Goal: Navigation & Orientation: Understand site structure

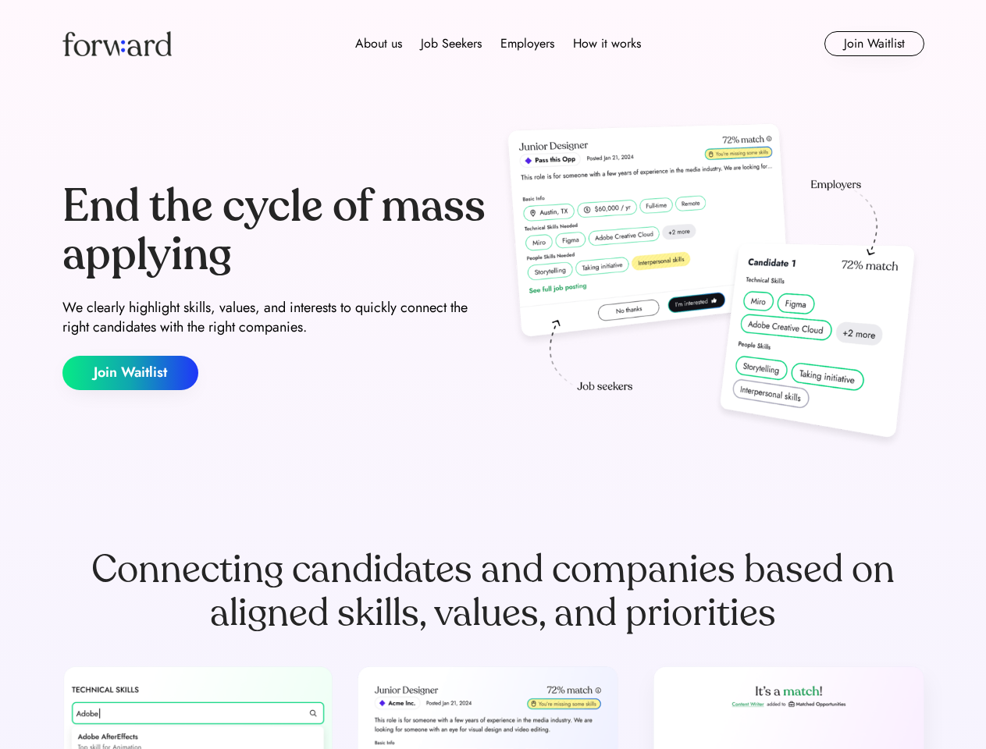
click at [492, 375] on div "End the cycle of mass applying We clearly highlight skills, values, and interes…" at bounding box center [492, 287] width 861 height 336
click at [493, 44] on div "About us Job Seekers Employers How it works" at bounding box center [497, 43] width 615 height 19
click at [117, 44] on img at bounding box center [116, 43] width 109 height 25
click at [498, 44] on div "About us Job Seekers Employers How it works" at bounding box center [497, 43] width 615 height 19
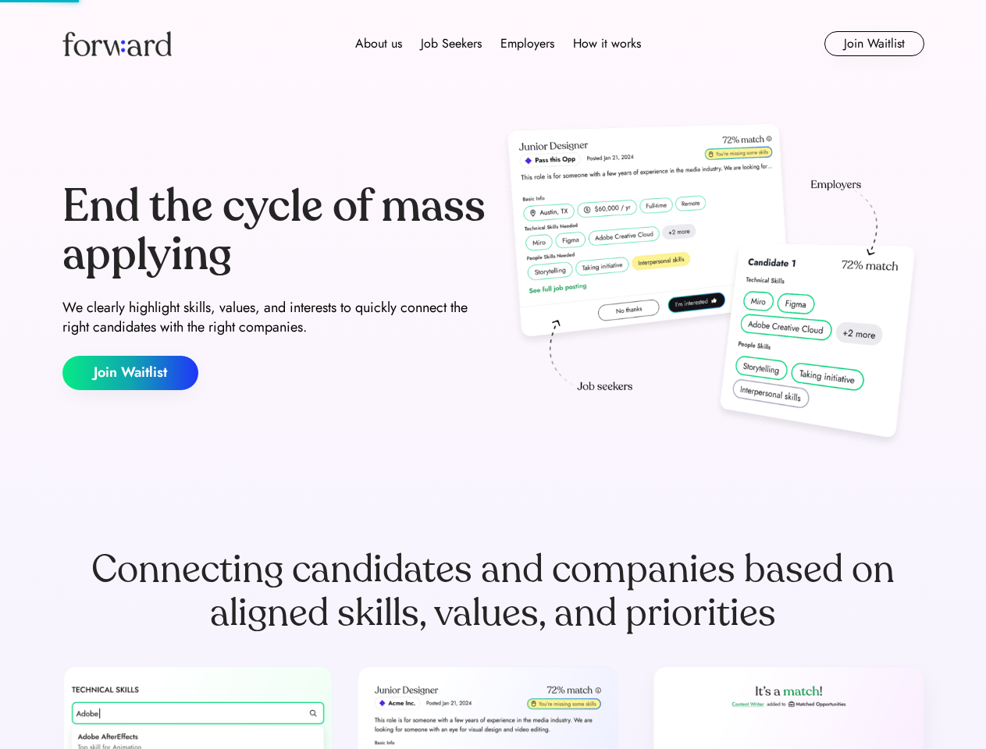
click at [378, 44] on div "About us" at bounding box center [378, 43] width 47 height 19
click at [451, 44] on div "Job Seekers" at bounding box center [451, 43] width 61 height 19
click at [527, 44] on div "Employers" at bounding box center [527, 43] width 54 height 19
click at [606, 44] on div "How it works" at bounding box center [607, 43] width 68 height 19
click at [873, 44] on button "Join Waitlist" at bounding box center [874, 43] width 100 height 25
